Goal: Use online tool/utility: Utilize a website feature to perform a specific function

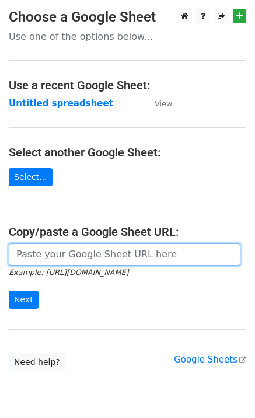
click at [129, 255] on input "url" at bounding box center [125, 254] width 232 height 22
paste input "[URL][DOMAIN_NAME]"
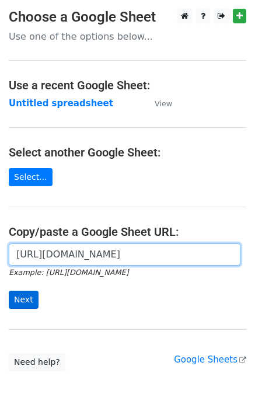
scroll to position [0, 266]
type input "[URL][DOMAIN_NAME]"
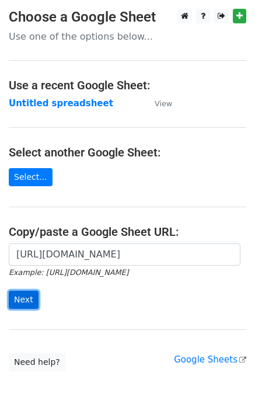
scroll to position [0, 0]
click at [27, 299] on input "Next" at bounding box center [24, 300] width 30 height 18
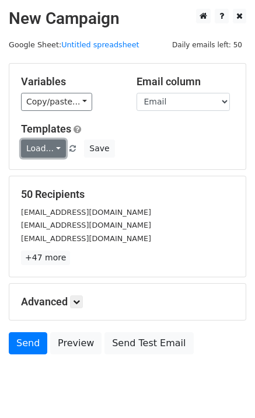
click at [53, 154] on link "Load..." at bounding box center [43, 148] width 45 height 18
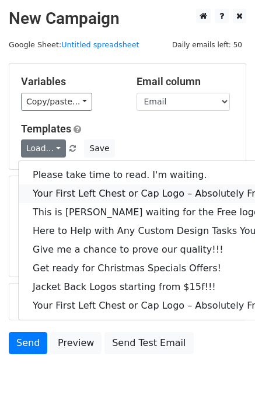
click at [62, 190] on link "Your First Left Chest or Cap Logo – Absolutely Free" at bounding box center [158, 193] width 278 height 19
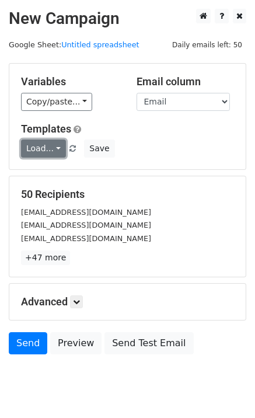
click at [41, 146] on link "Load..." at bounding box center [43, 148] width 45 height 18
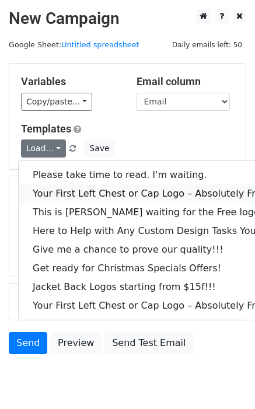
click at [64, 190] on link "Your First Left Chest or Cap Logo – Absolutely Free" at bounding box center [158, 193] width 278 height 19
